Goal: Information Seeking & Learning: Understand process/instructions

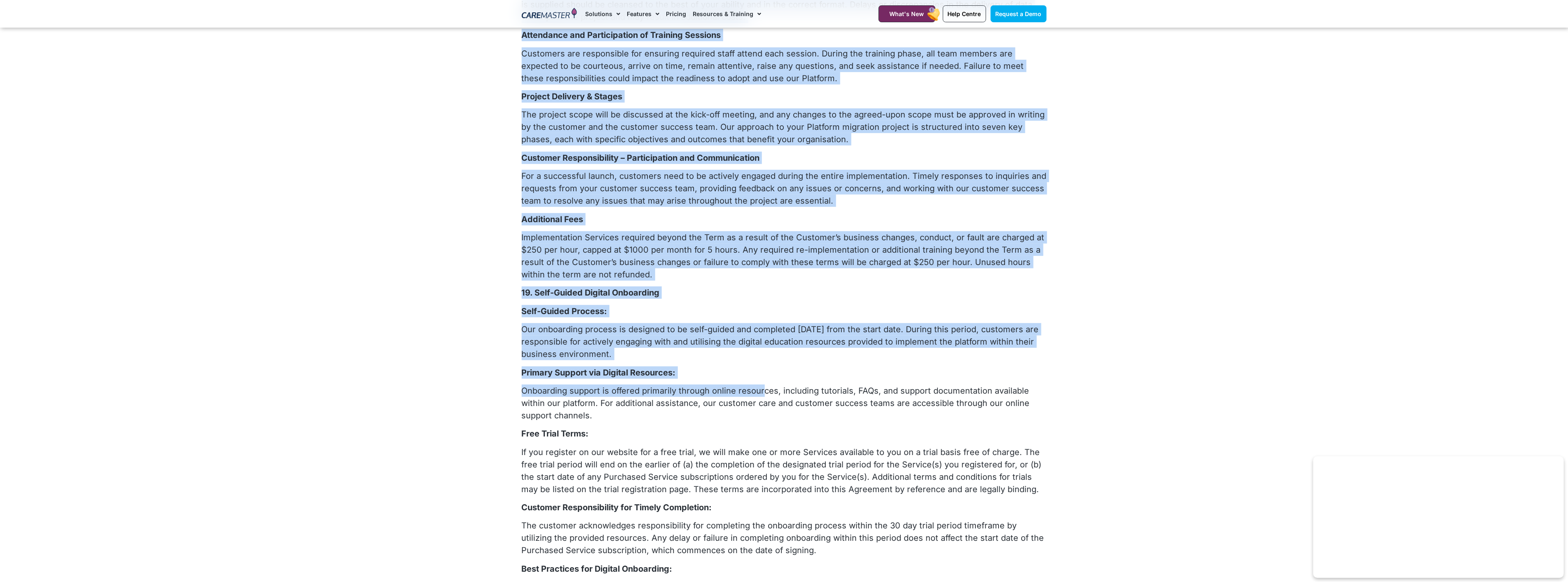
scroll to position [3206, 0]
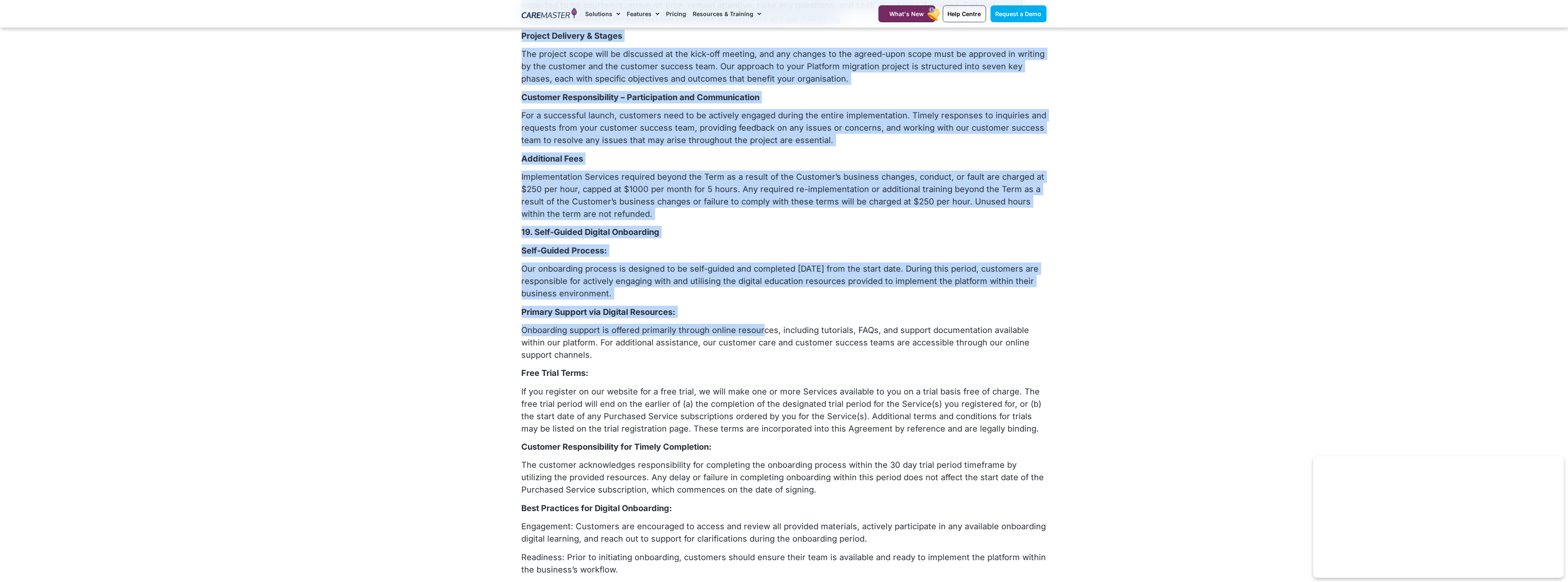
drag, startPoint x: 521, startPoint y: 176, endPoint x: 768, endPoint y: 172, distance: 247.0
copy div "Loremip Dolorsit & Ametco Adi elitsed doeiu temp in utlaboree do mag aliq-eni a…"
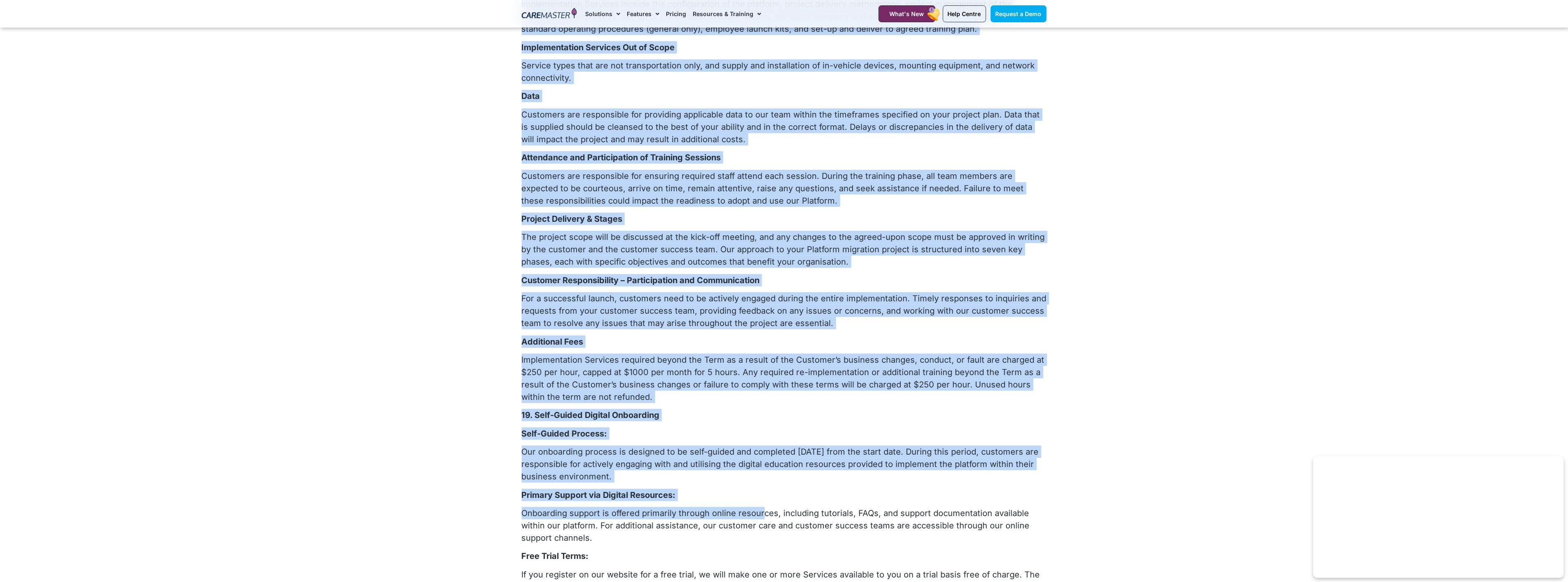
scroll to position [2977, 0]
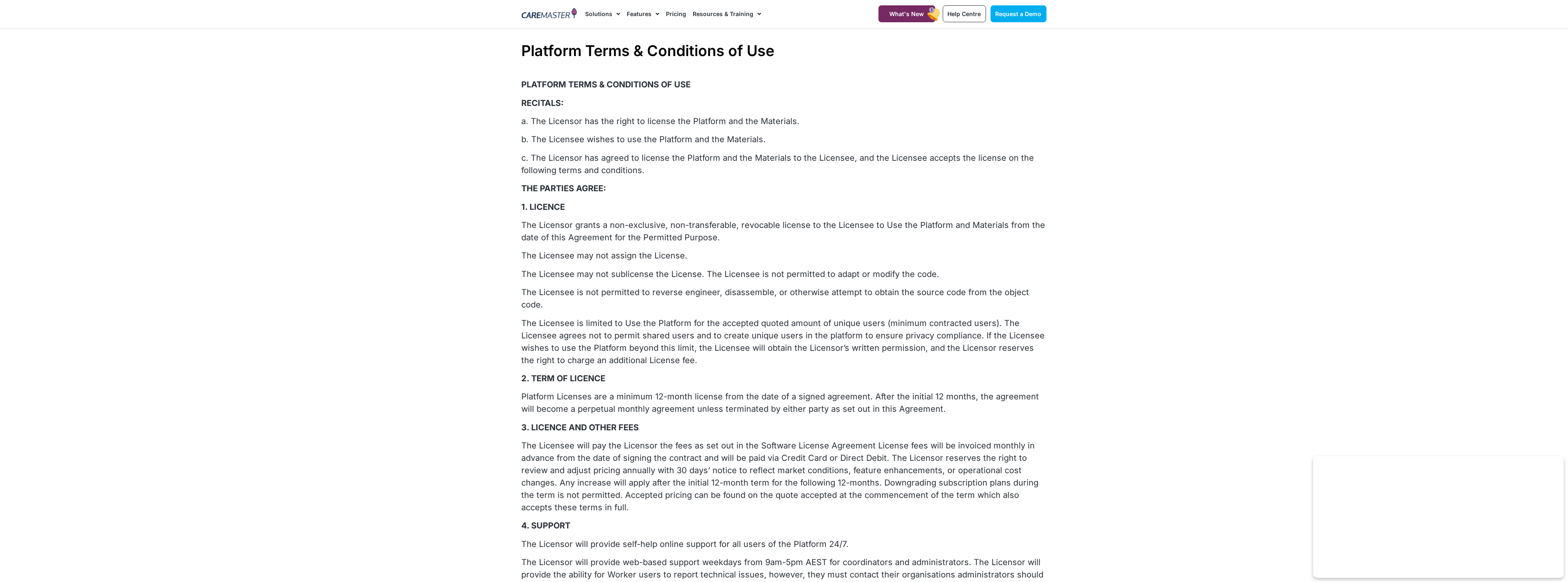
click at [698, 229] on p "The Licensor grants a non-exclusive, non-transferable, revocable license to the…" at bounding box center [784, 231] width 525 height 25
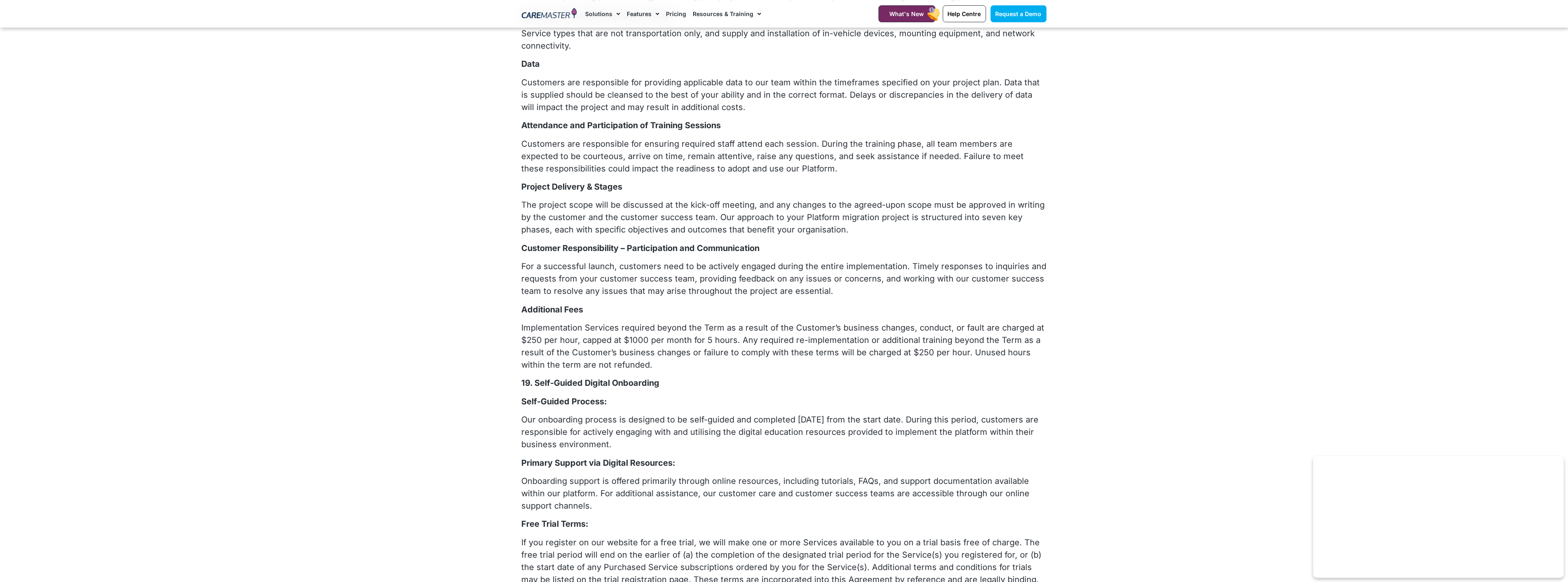
scroll to position [3068, 0]
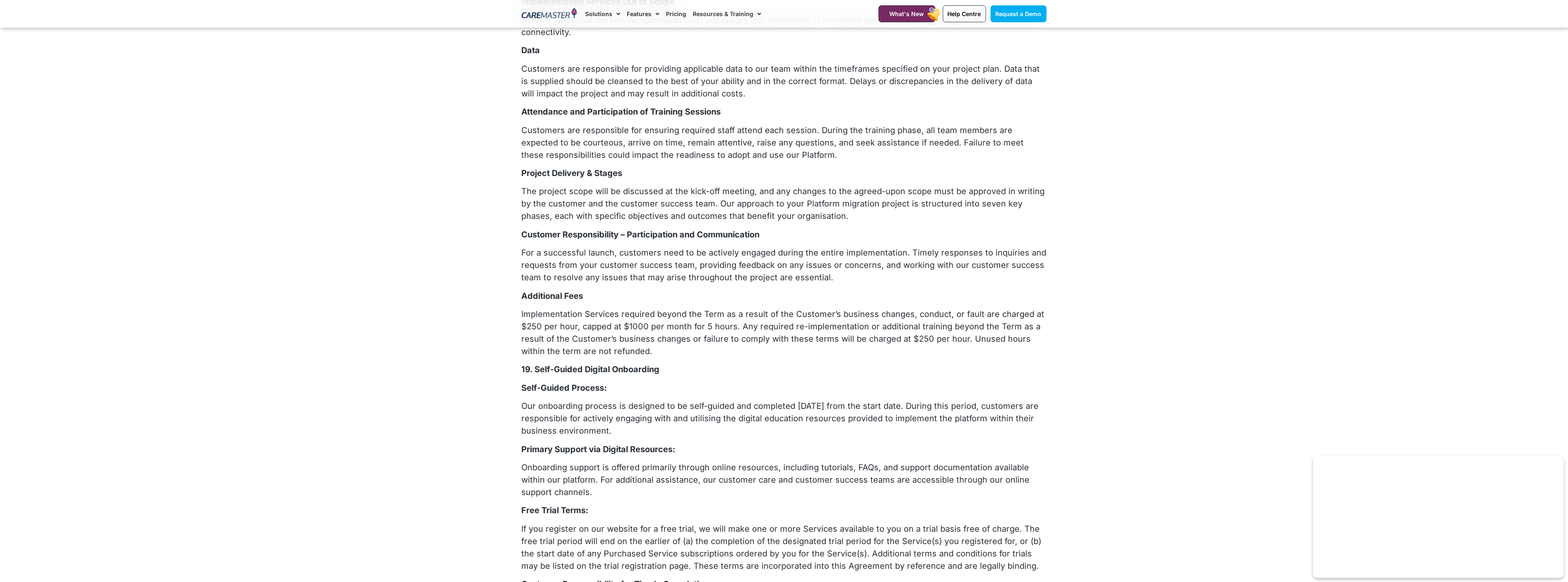
drag, startPoint x: 522, startPoint y: 222, endPoint x: 629, endPoint y: 313, distance: 140.5
copy div "Loremip Dolorsit & Ametco Adi elitsed doeiu temp in utlaboree do mag aliq-eni a…"
